Goal: Navigation & Orientation: Find specific page/section

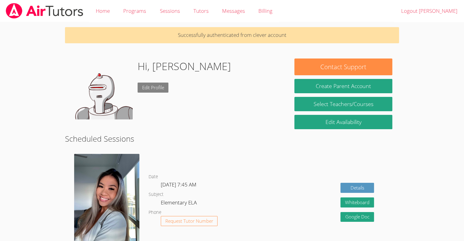
click at [160, 91] on link "Edit Profile" at bounding box center [153, 88] width 31 height 10
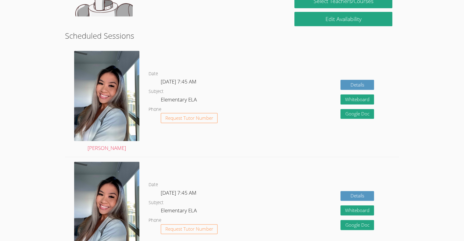
scroll to position [104, 0]
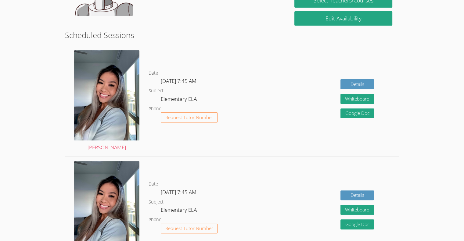
click at [94, 76] on img at bounding box center [106, 95] width 65 height 90
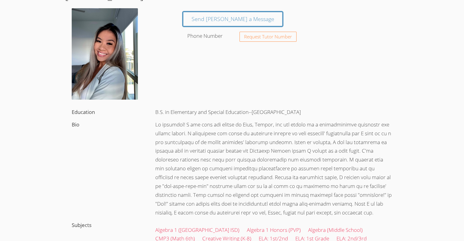
scroll to position [48, 0]
